Goal: Task Accomplishment & Management: Manage account settings

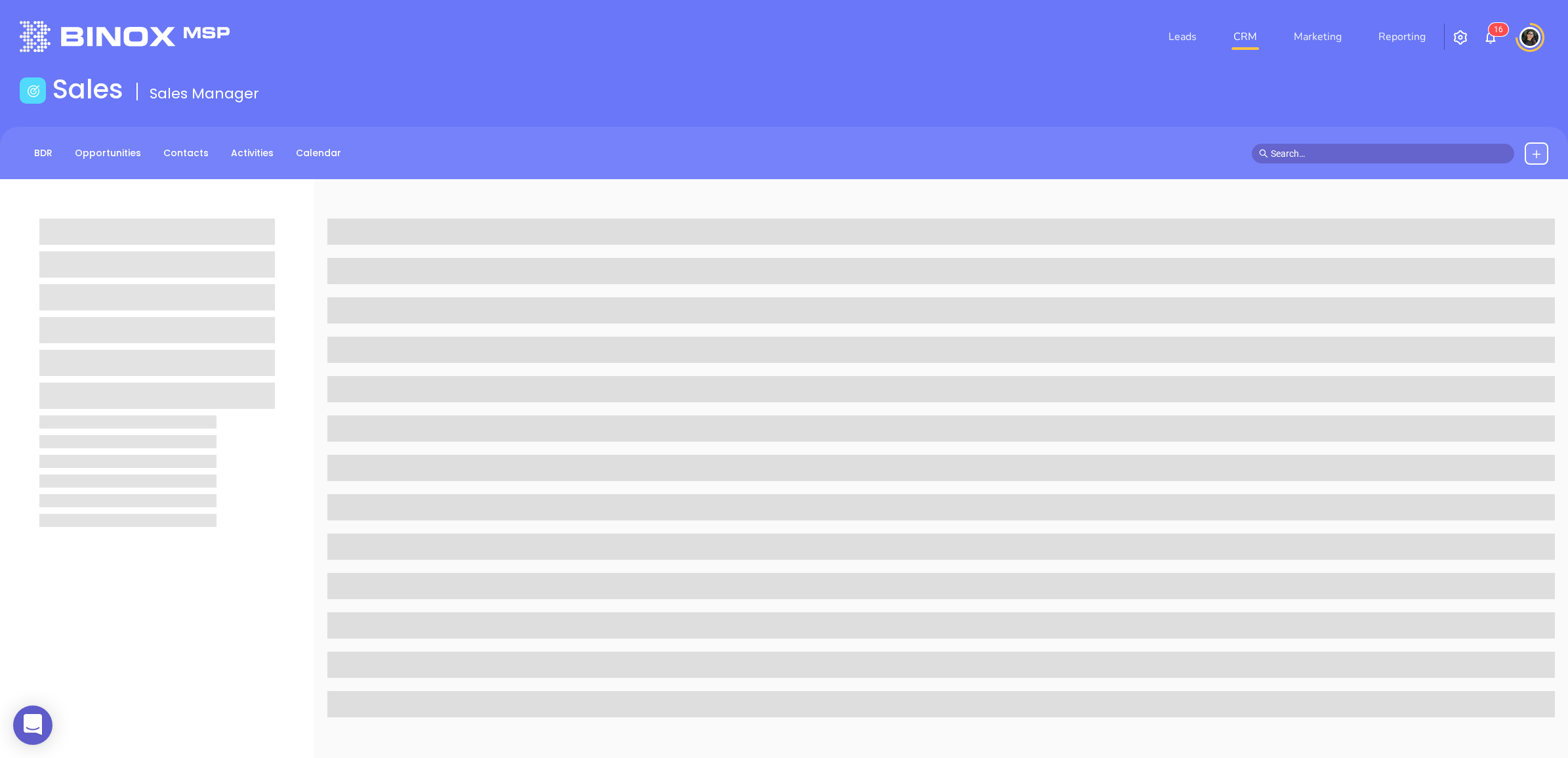
click at [1234, 28] on link "CRM" at bounding box center [1246, 37] width 34 height 26
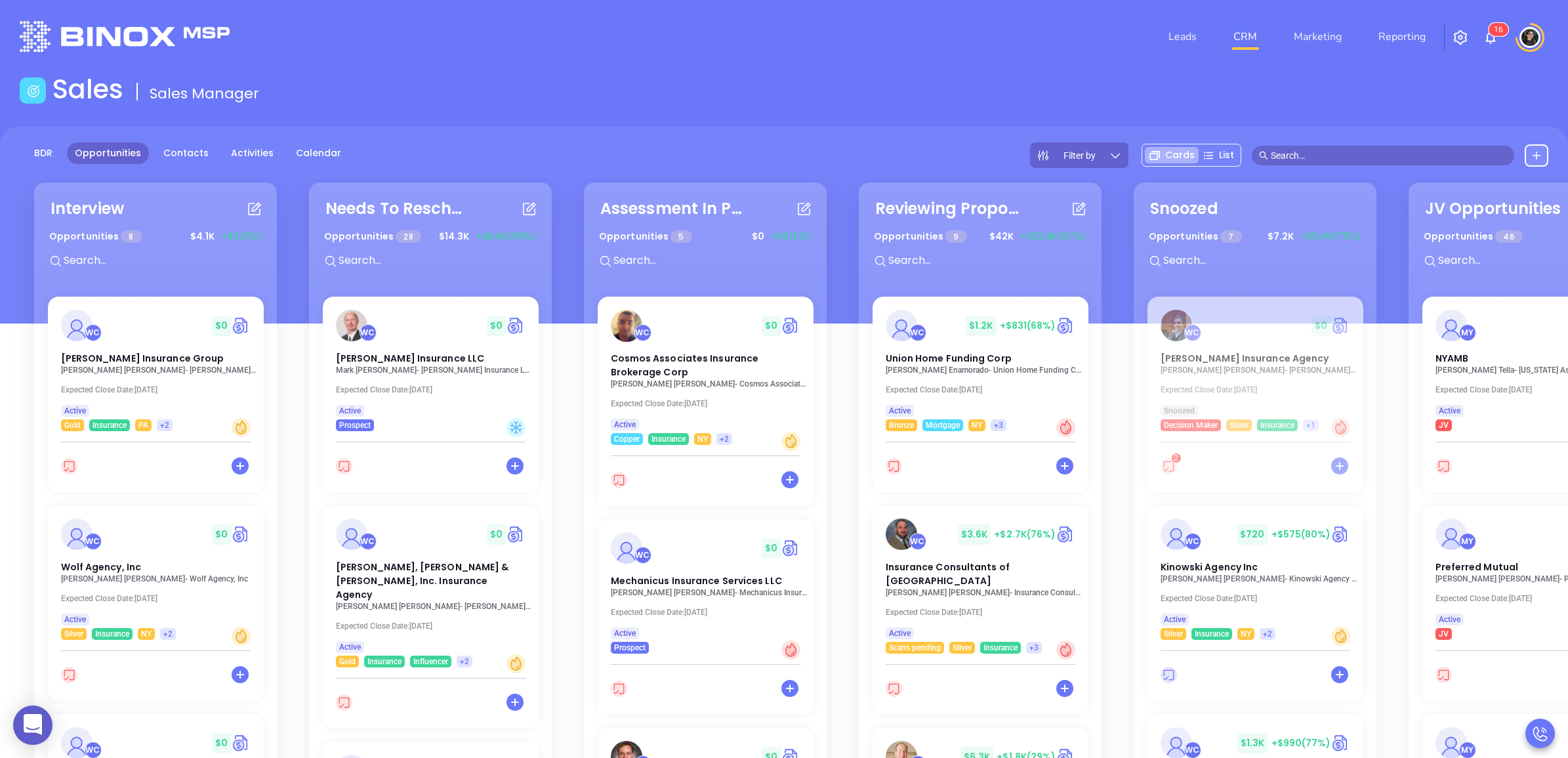
click at [1124, 110] on div "Sales Sales Manager" at bounding box center [784, 92] width 1545 height 37
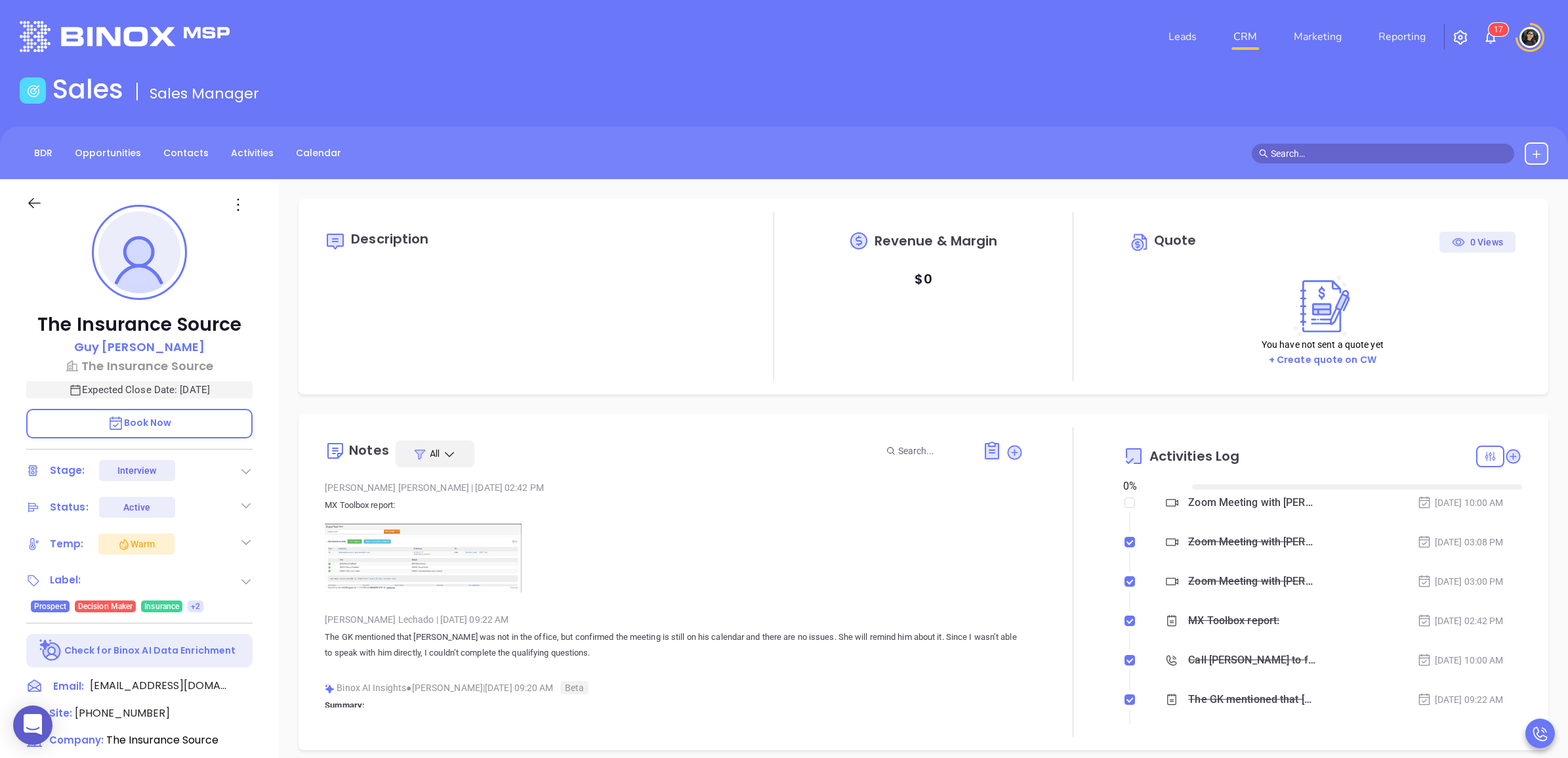
type input "[DATE]"
type input "[PERSON_NAME]"
drag, startPoint x: 861, startPoint y: 466, endPoint x: 853, endPoint y: 466, distance: 8.0
click at [861, 466] on div "Notes All" at bounding box center [673, 453] width 698 height 27
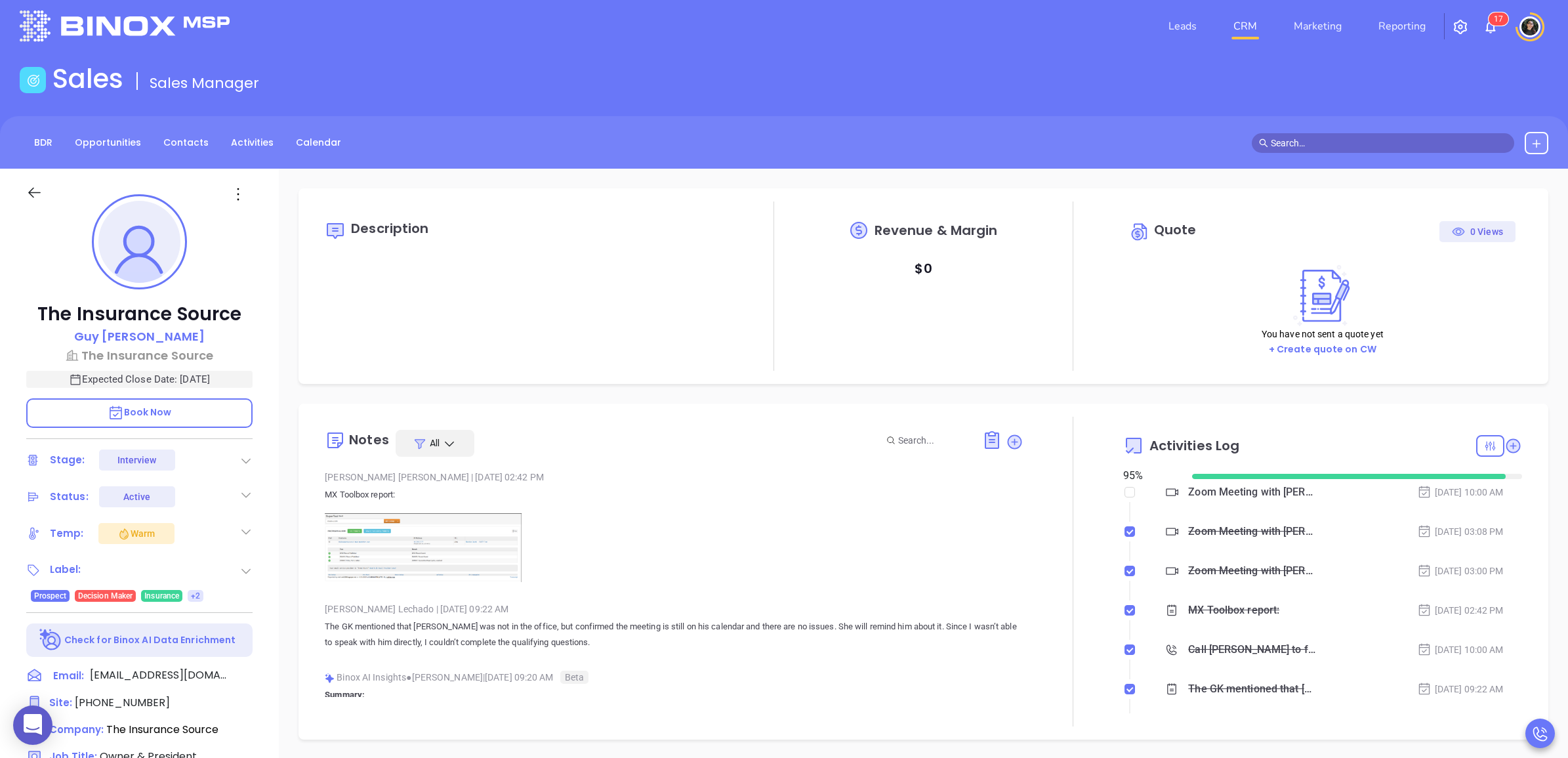
scroll to position [0, 0]
